Goal: Task Accomplishment & Management: Complete application form

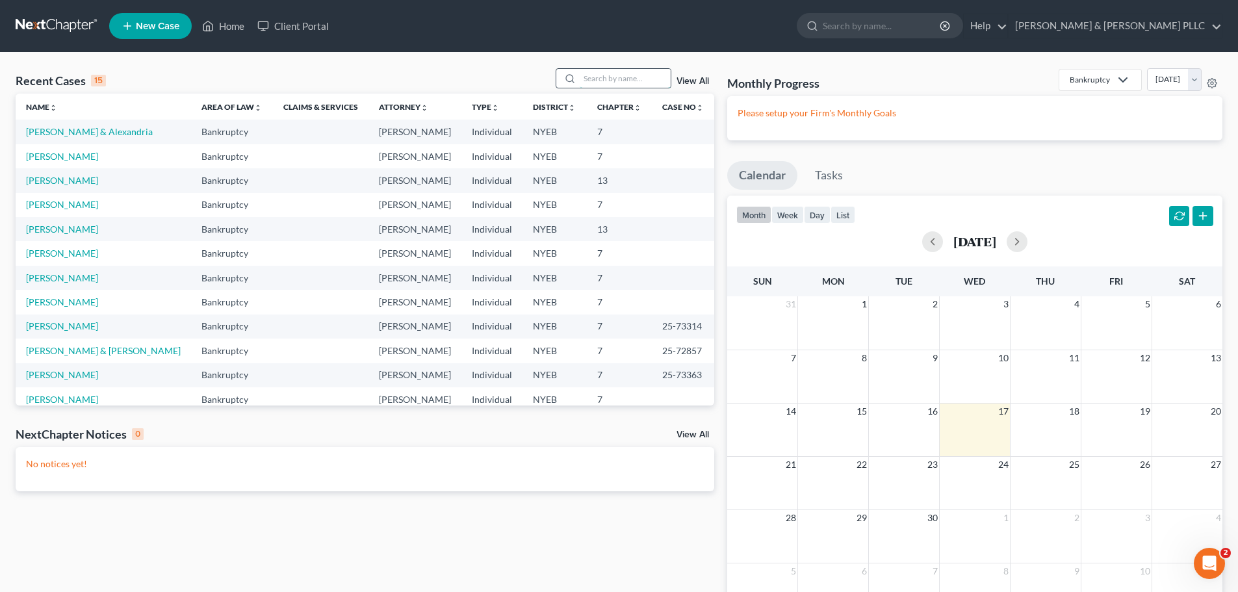
click at [662, 76] on input "search" at bounding box center [625, 78] width 91 height 19
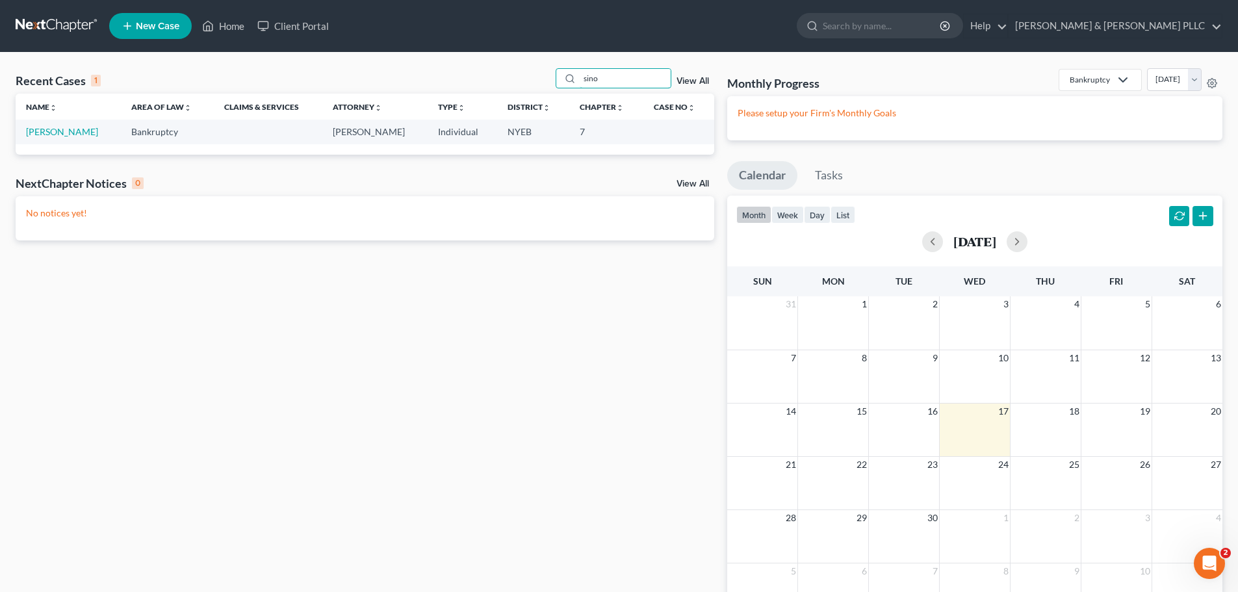
type input "sino"
click at [78, 133] on link "[PERSON_NAME]" at bounding box center [62, 131] width 72 height 11
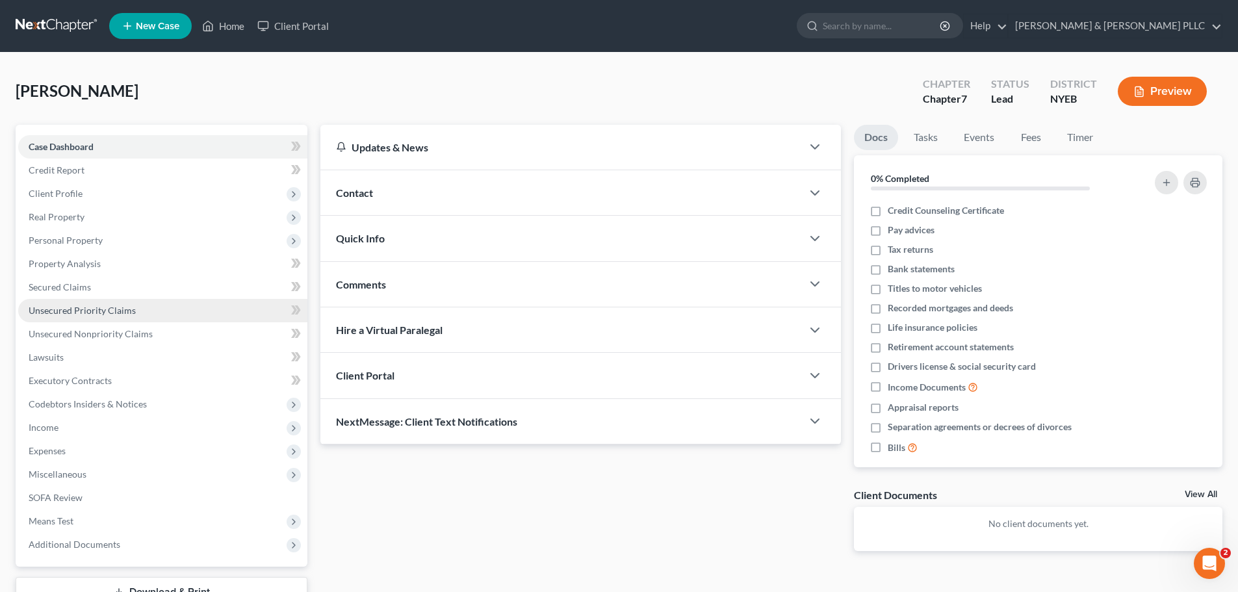
click at [148, 310] on link "Unsecured Priority Claims" at bounding box center [162, 310] width 289 height 23
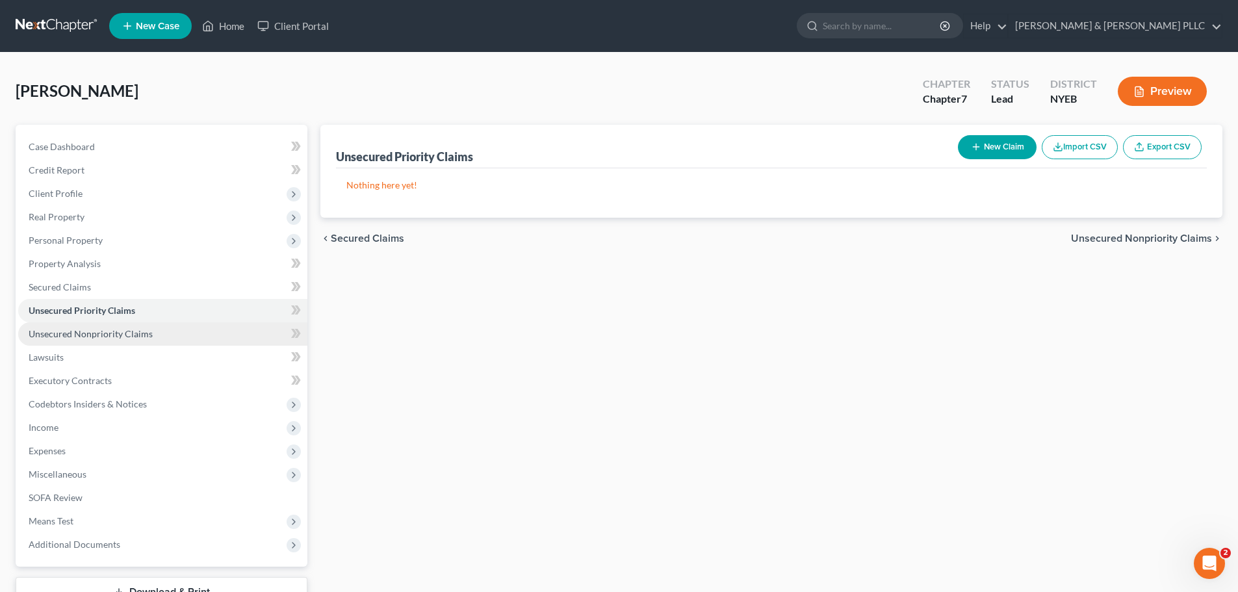
click at [149, 336] on span "Unsecured Nonpriority Claims" at bounding box center [91, 333] width 124 height 11
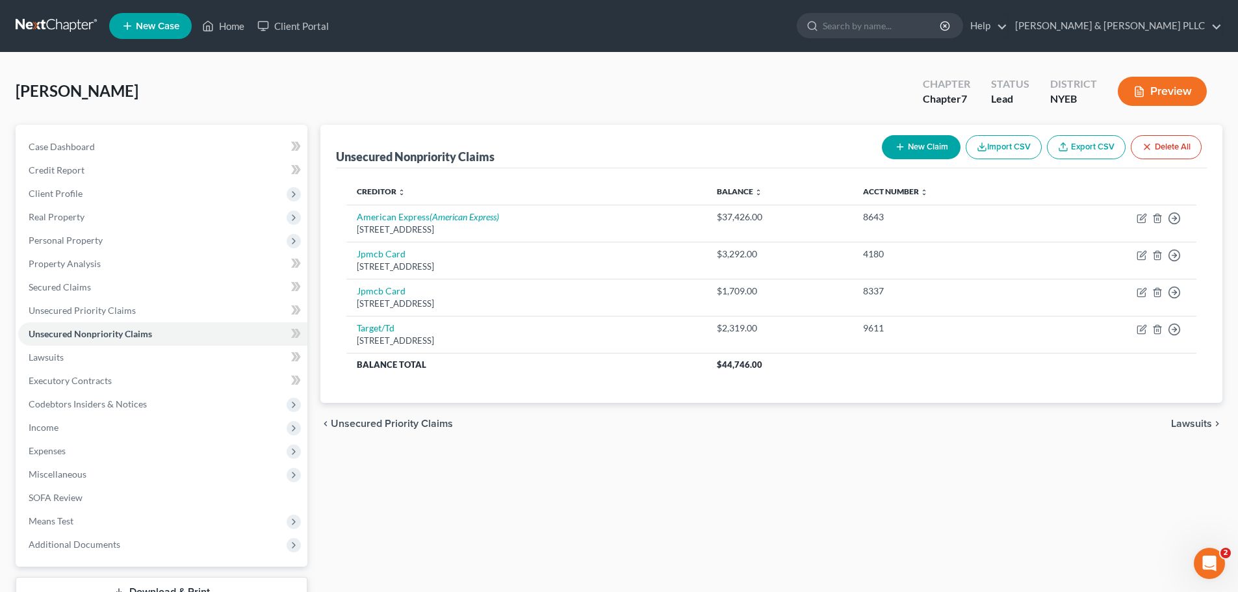
click at [902, 154] on button "New Claim" at bounding box center [921, 147] width 79 height 24
select select "0"
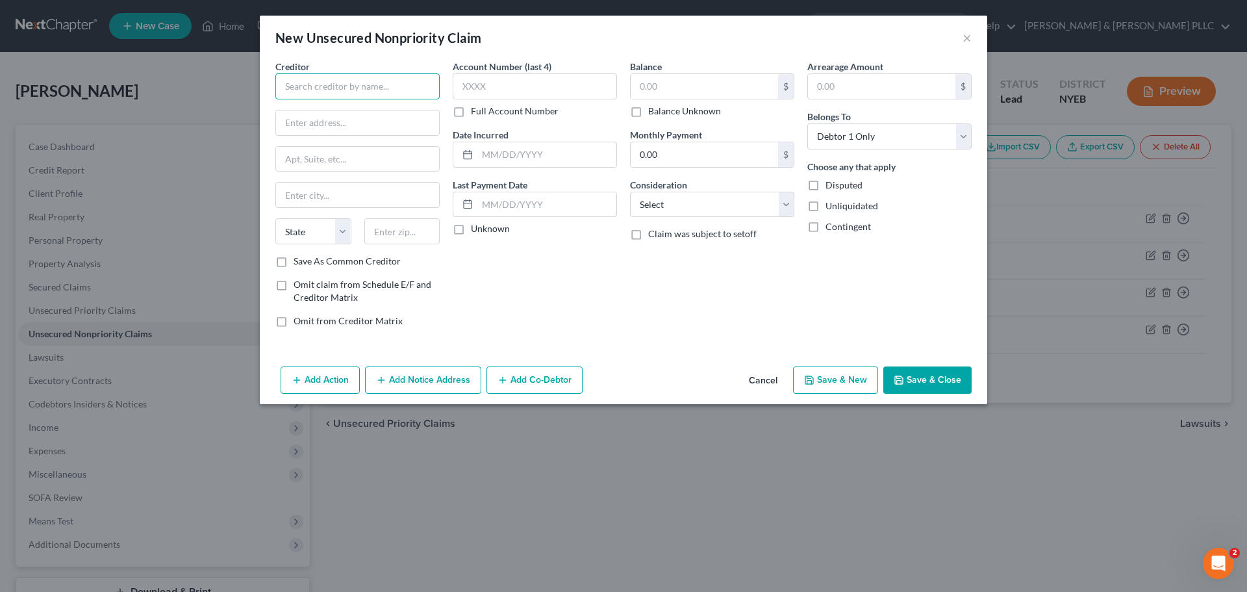
click at [367, 94] on input "text" at bounding box center [357, 86] width 164 height 26
drag, startPoint x: 345, startPoint y: 88, endPoint x: 249, endPoint y: 86, distance: 96.2
click at [243, 90] on div "New Unsecured Nonpriority Claim × Creditor * care credit State [US_STATE] AK AR…" at bounding box center [623, 296] width 1247 height 592
type input "Care Credit"
type input "C/O Synchrony Bank"
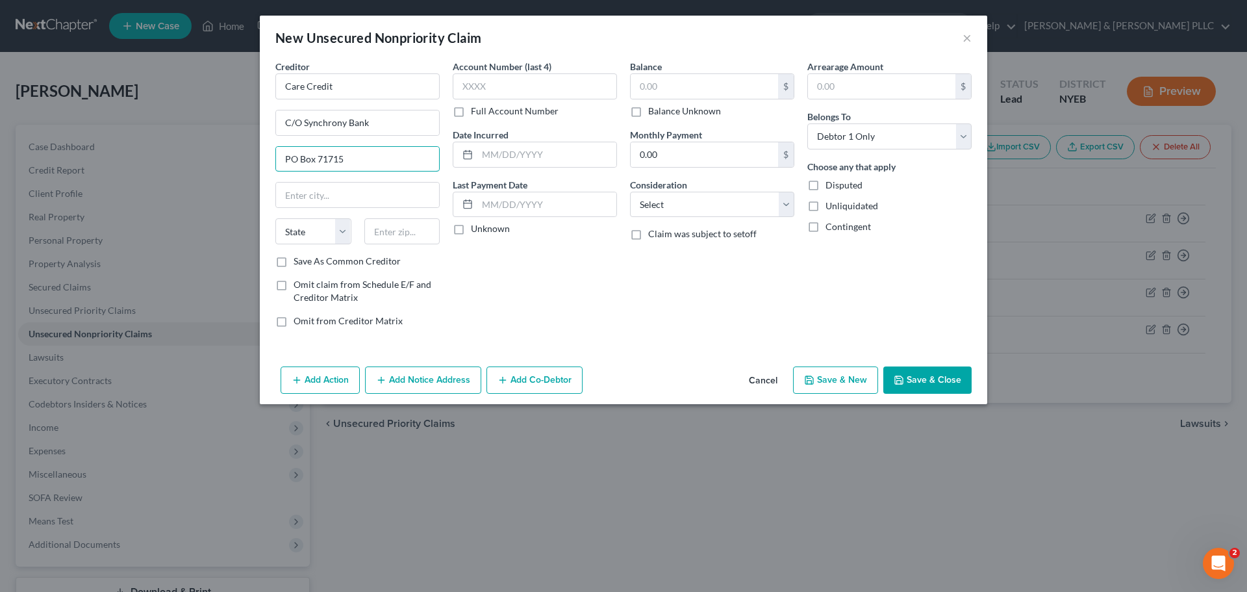
type input "PO Box 71715"
type input "[GEOGRAPHIC_DATA]"
click at [307, 229] on select "State [US_STATE] AK AR AZ CA CO CT DE DC [GEOGRAPHIC_DATA] [GEOGRAPHIC_DATA] GU…" at bounding box center [313, 231] width 76 height 26
select select "39"
click at [275, 218] on select "State [US_STATE] AK AR AZ CA CO CT DE DC [GEOGRAPHIC_DATA] [GEOGRAPHIC_DATA] GU…" at bounding box center [313, 231] width 76 height 26
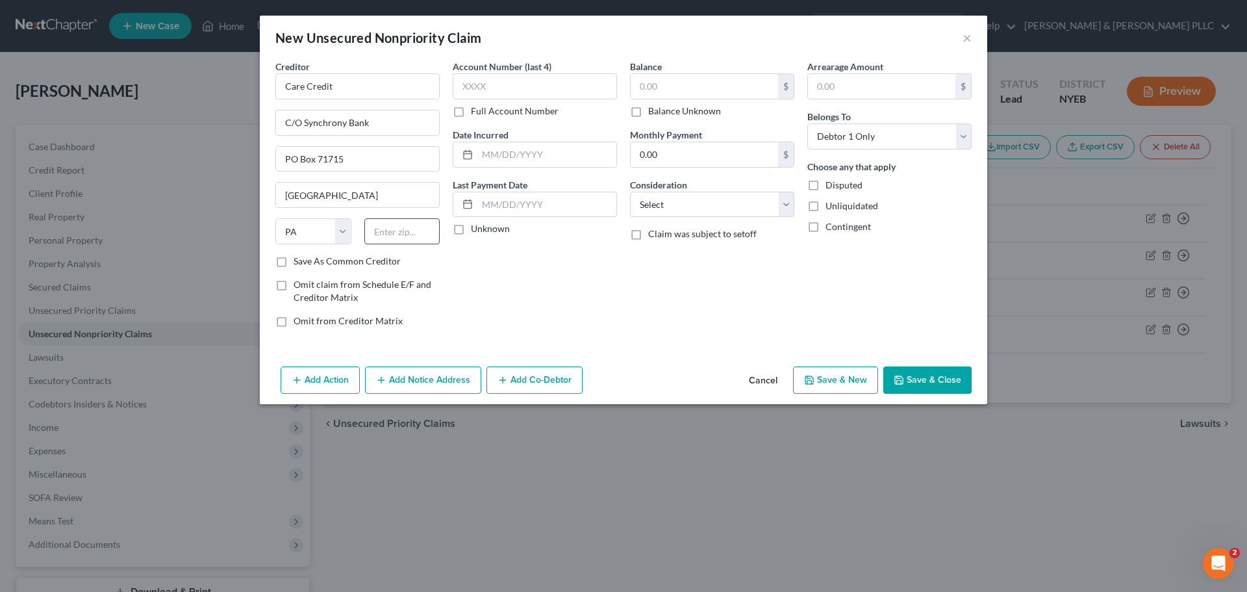
click at [405, 216] on div "Creditor * Care Credit C/O Synchrony Bank PO Box 71715 [GEOGRAPHIC_DATA] [US_ST…" at bounding box center [357, 157] width 164 height 195
click at [404, 224] on input "text" at bounding box center [402, 231] width 76 height 26
type input "1"
type input "19176"
click at [554, 83] on input "text" at bounding box center [535, 86] width 164 height 26
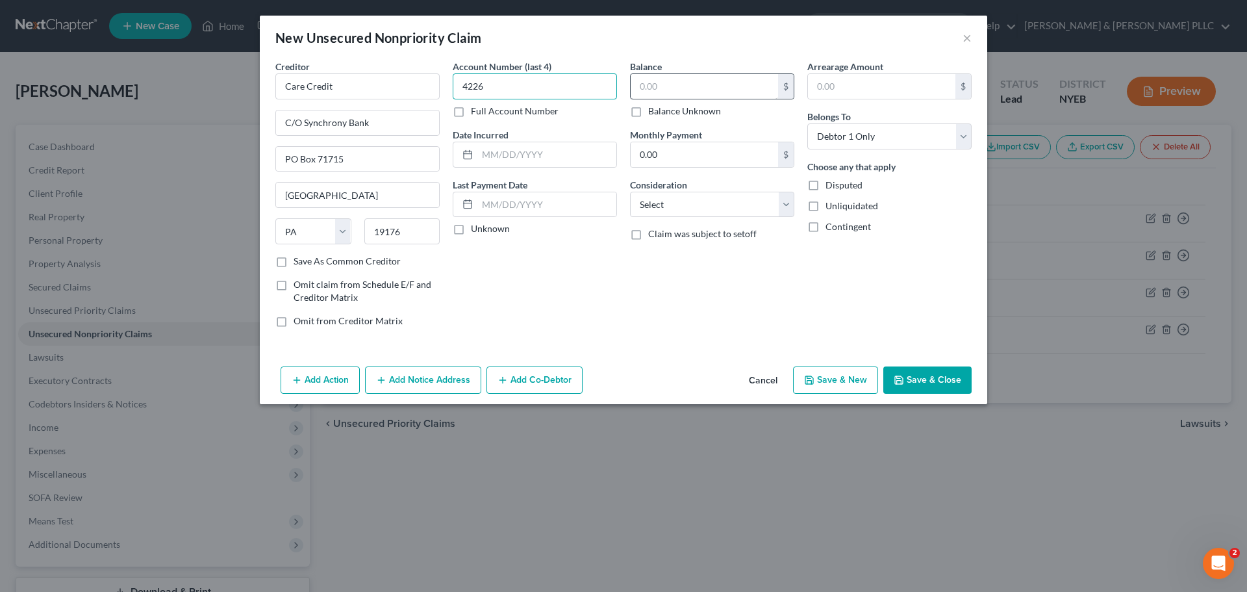
type input "4226"
click at [669, 91] on input "text" at bounding box center [704, 86] width 147 height 25
type input "2,781.41"
click at [919, 376] on button "Save & Close" at bounding box center [928, 379] width 88 height 27
